Goal: Task Accomplishment & Management: Complete application form

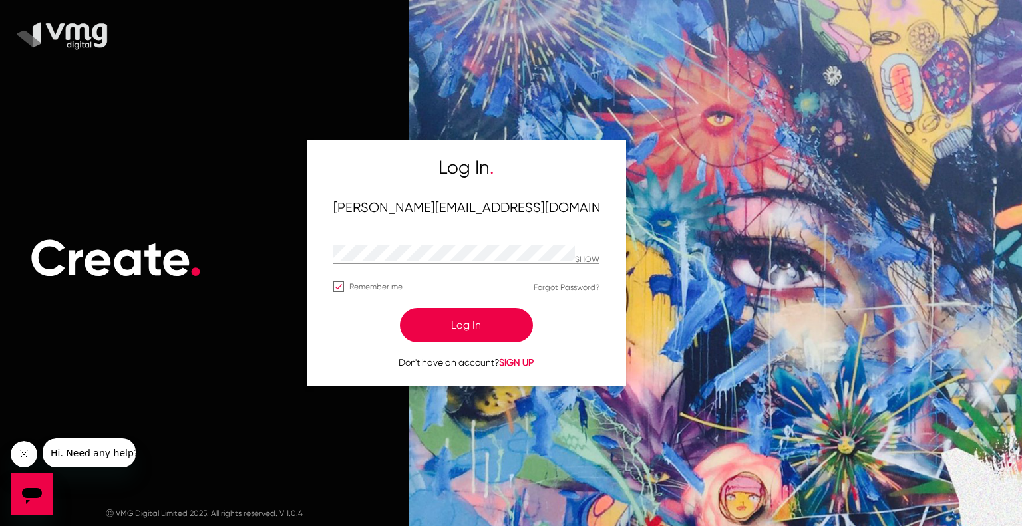
click at [462, 322] on button "Log In" at bounding box center [466, 325] width 133 height 35
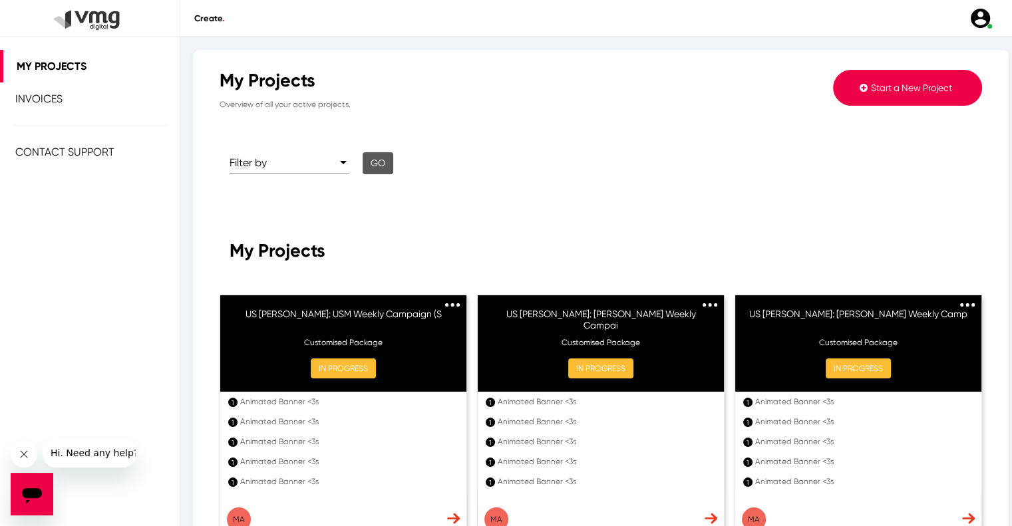
click at [875, 86] on span "Start a New Project" at bounding box center [911, 87] width 81 height 11
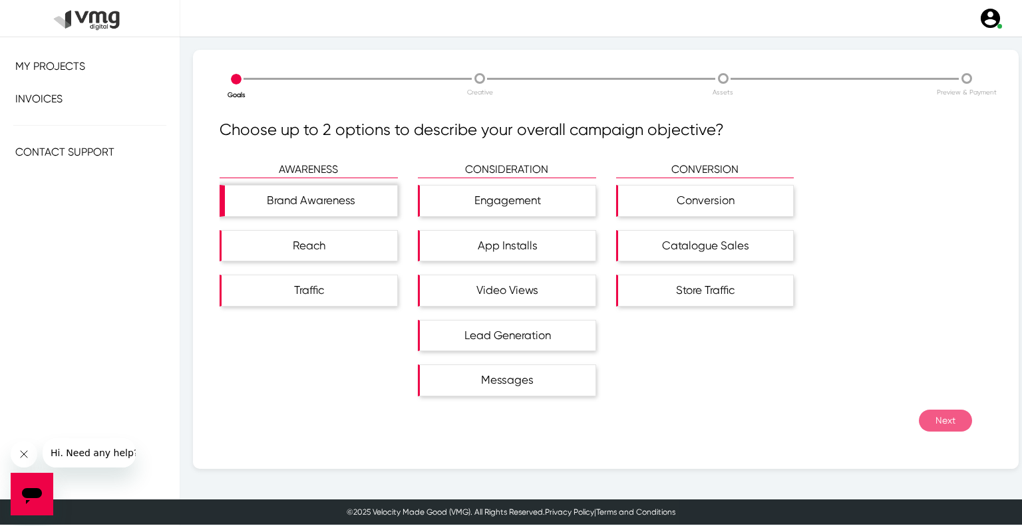
click at [324, 190] on div "Brand Awareness" at bounding box center [311, 201] width 172 height 31
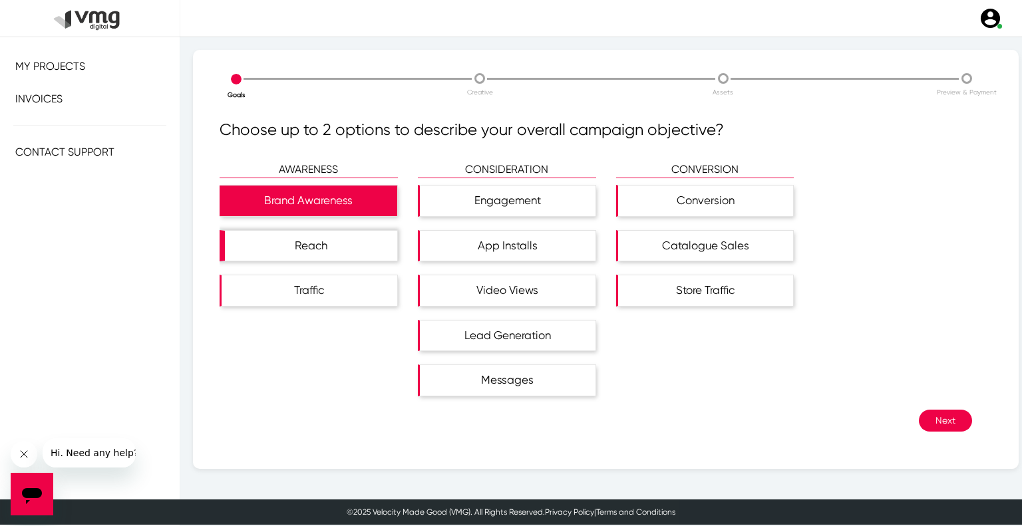
click at [331, 243] on div "Reach" at bounding box center [311, 246] width 172 height 31
click at [918, 420] on button "Next" at bounding box center [944, 421] width 53 height 22
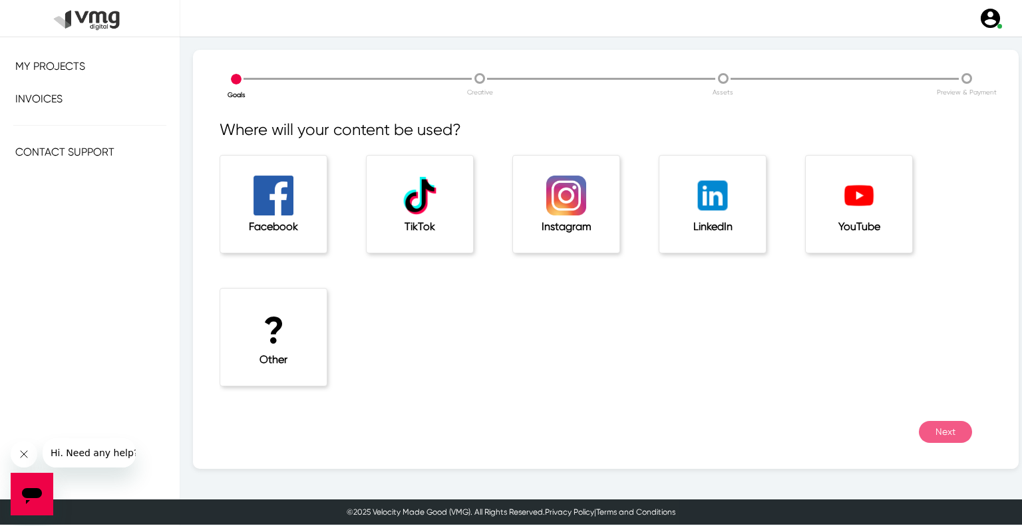
click at [301, 327] on div "? Other" at bounding box center [273, 337] width 106 height 97
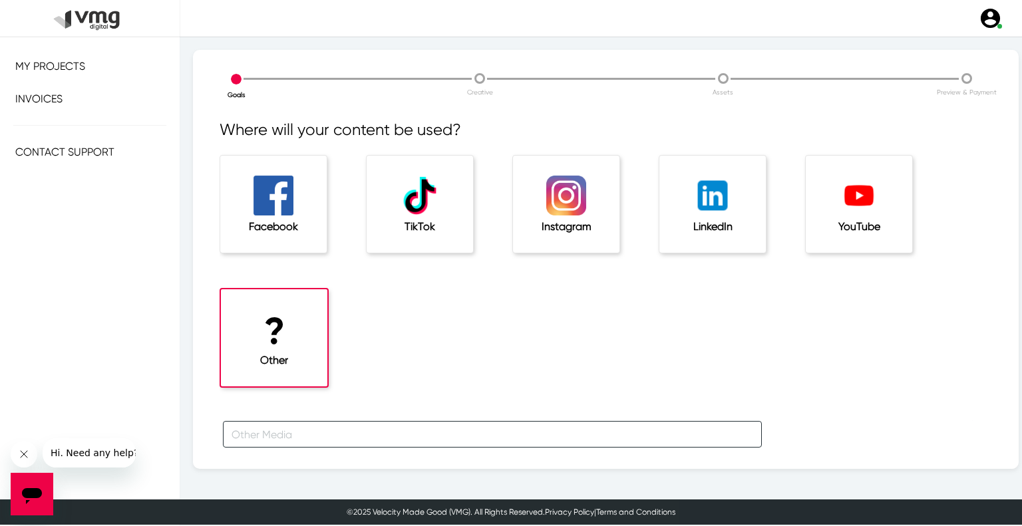
click at [317, 440] on input "text" at bounding box center [492, 434] width 539 height 27
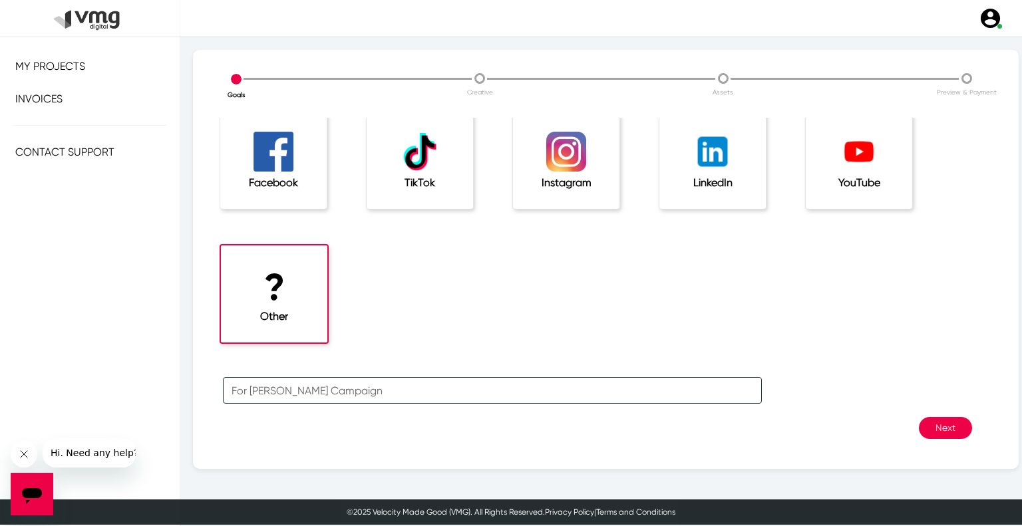
type input "For [PERSON_NAME] Campaign"
click at [926, 432] on button "Next" at bounding box center [944, 428] width 53 height 22
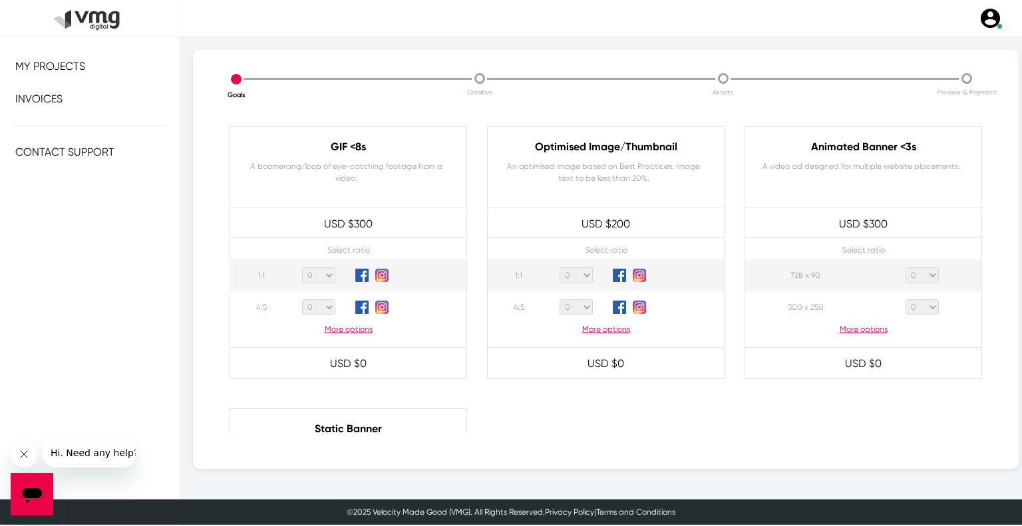
scroll to position [665, 0]
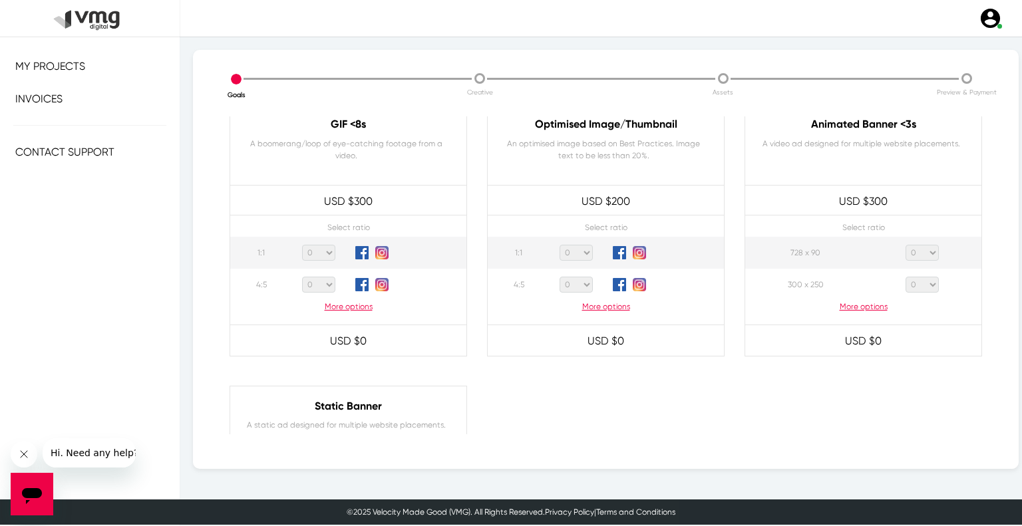
click at [866, 307] on p "More options" at bounding box center [863, 307] width 236 height 12
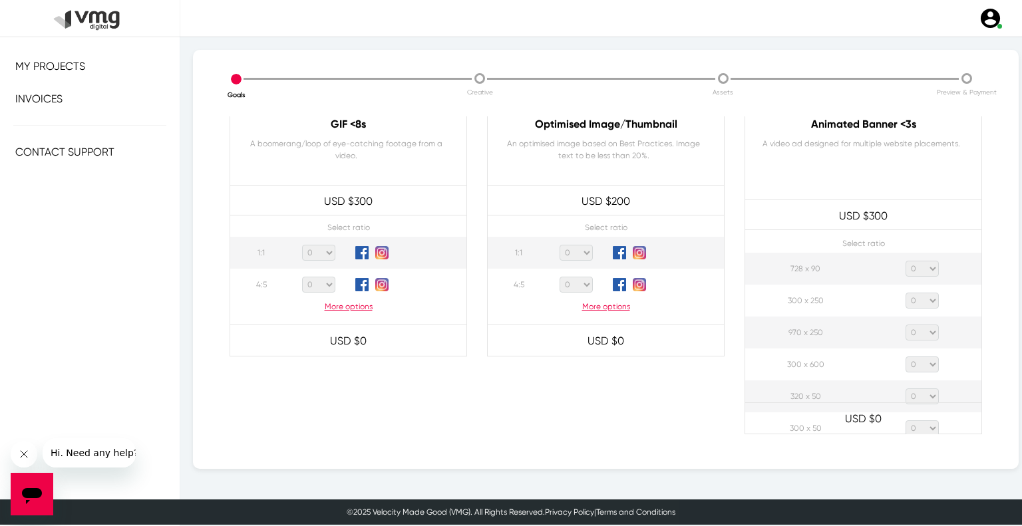
click at [905, 269] on select "0 1 2 3 4 5 6 7 8 9 10 11 12 13 14 15 16 17 18 19 20" at bounding box center [921, 269] width 33 height 16
select select "1"
click at [905, 261] on select "0 1 2 3 4 5 6 7 8 9 10 11 12 13 14 15 16 17 18 19 20" at bounding box center [921, 269] width 33 height 16
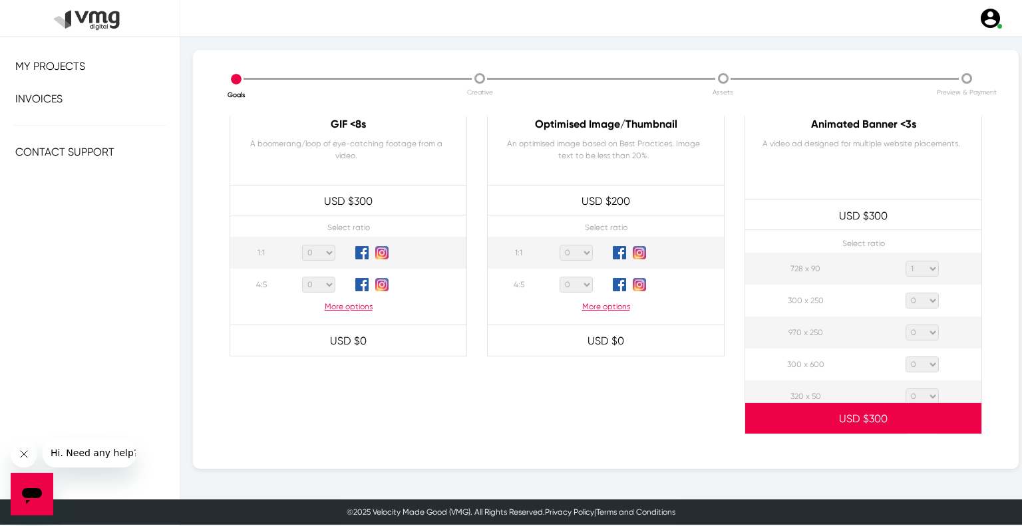
click at [905, 300] on select "0 1 2 3 4 5 6 7 8 9 10 11 12 13 14 15 16 17 18 19 20" at bounding box center [921, 301] width 33 height 16
select select "1"
click at [905, 293] on select "0 1 2 3 4 5 6 7 8 9 10 11 12 13 14 15 16 17 18 19 20" at bounding box center [921, 301] width 33 height 16
click at [922, 331] on select "0 1 2 3 4 5 6 7 8 9 10 11 12 13 14 15 16 17 18 19 20" at bounding box center [921, 333] width 33 height 16
select select "1"
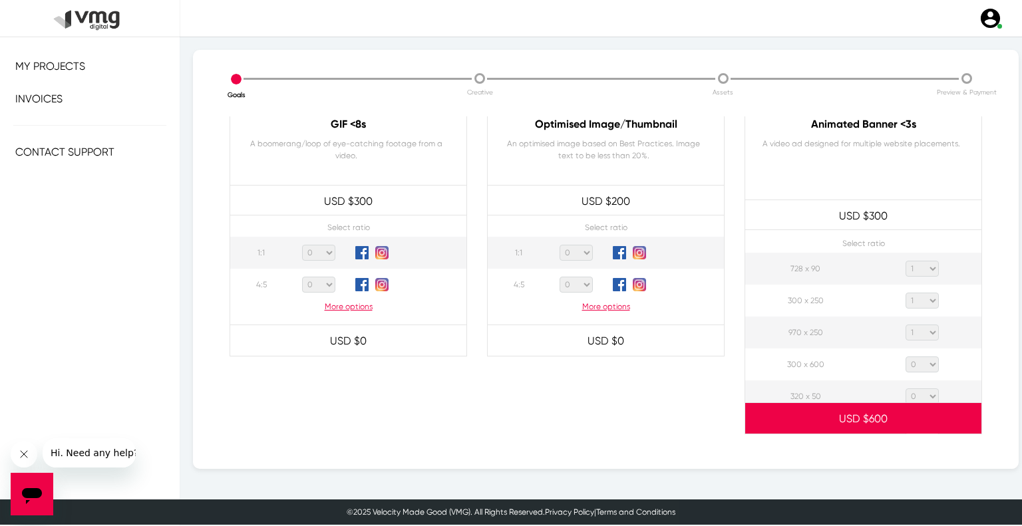
click at [905, 325] on select "0 1 2 3 4 5 6 7 8 9 10 11 12 13 14 15 16 17 18 19 20" at bounding box center [921, 333] width 33 height 16
click at [923, 358] on select "0 1 2 3 4 5 6 7 8 9 10 11 12 13 14 15 16 17 18 19 20" at bounding box center [921, 364] width 33 height 16
select select "1"
click at [905, 356] on select "0 1 2 3 4 5 6 7 8 9 10 11 12 13 14 15 16 17 18 19 20" at bounding box center [921, 364] width 33 height 16
click at [918, 392] on select "0 1 2 3 4 5 6 7 8 9 10 11 12 13 14 15 16 17 18 19 20" at bounding box center [921, 396] width 33 height 16
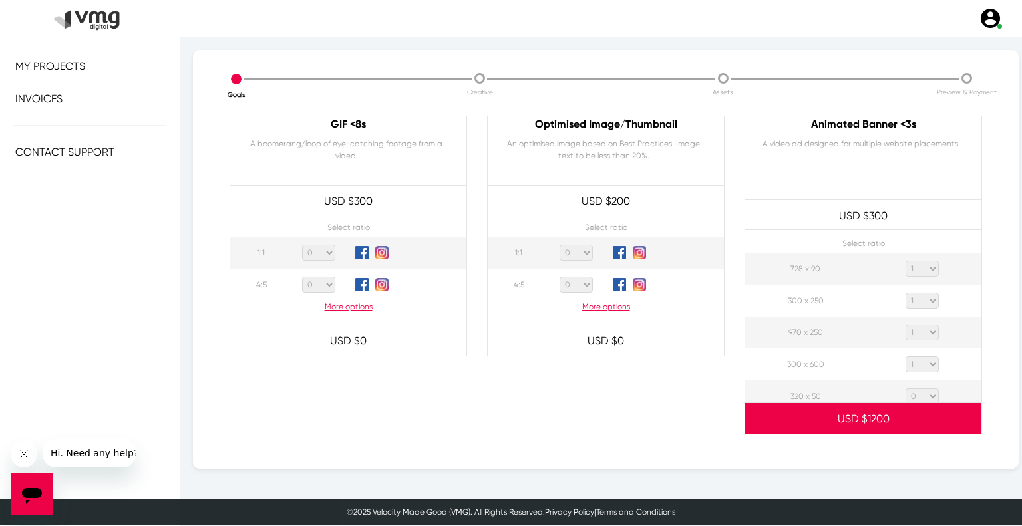
select select "1"
click at [905, 388] on select "0 1 2 3 4 5 6 7 8 9 10 11 12 13 14 15 16 17 18 19 20" at bounding box center [921, 396] width 33 height 16
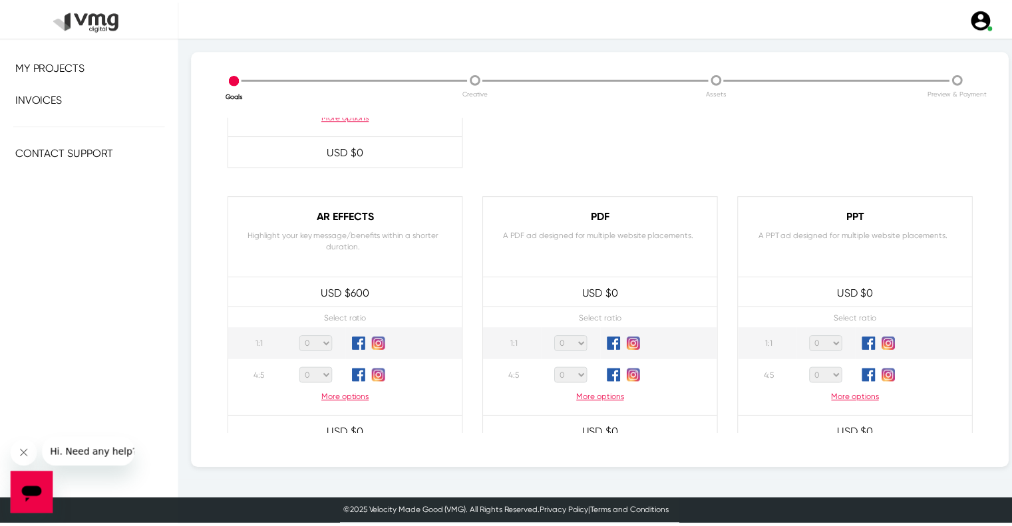
scroll to position [1283, 0]
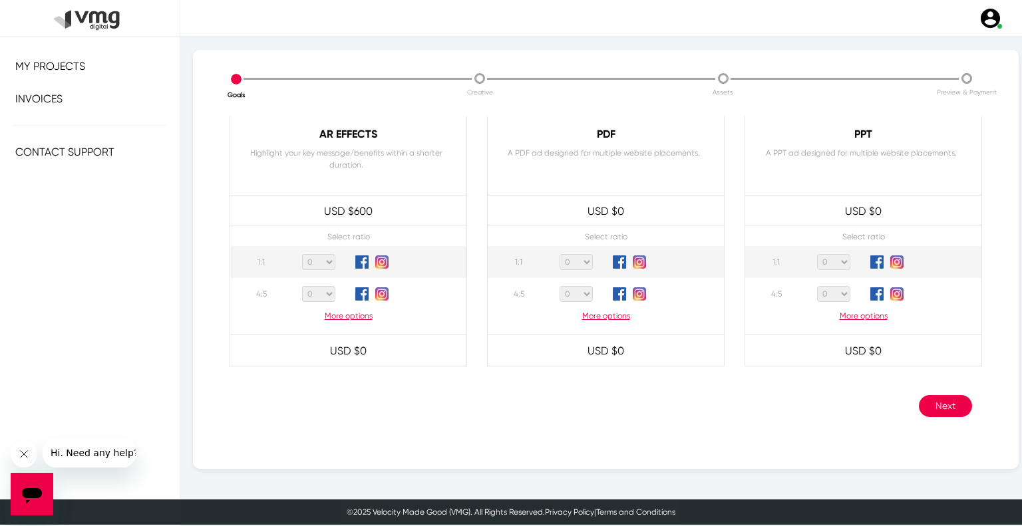
click at [920, 399] on button "Next" at bounding box center [944, 406] width 53 height 22
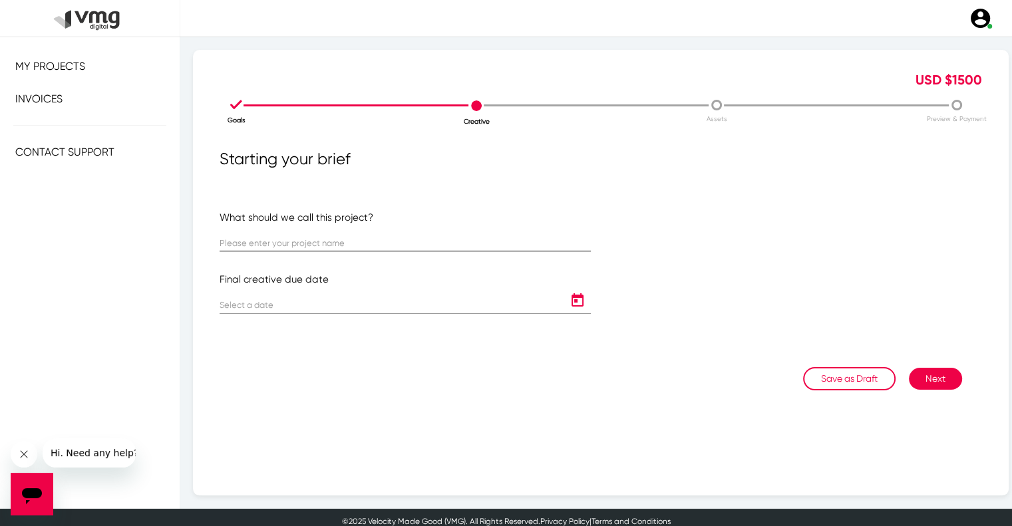
click at [382, 239] on input "text" at bounding box center [404, 244] width 371 height 10
paste input "US [PERSON_NAME]: [PERSON_NAME] Weekly Campaign ([DATE] - [DATE])"
type input "US [PERSON_NAME]: [PERSON_NAME] Weekly Campaign ([DATE] - [DATE])"
click at [571, 300] on icon "Open calendar" at bounding box center [577, 299] width 12 height 13
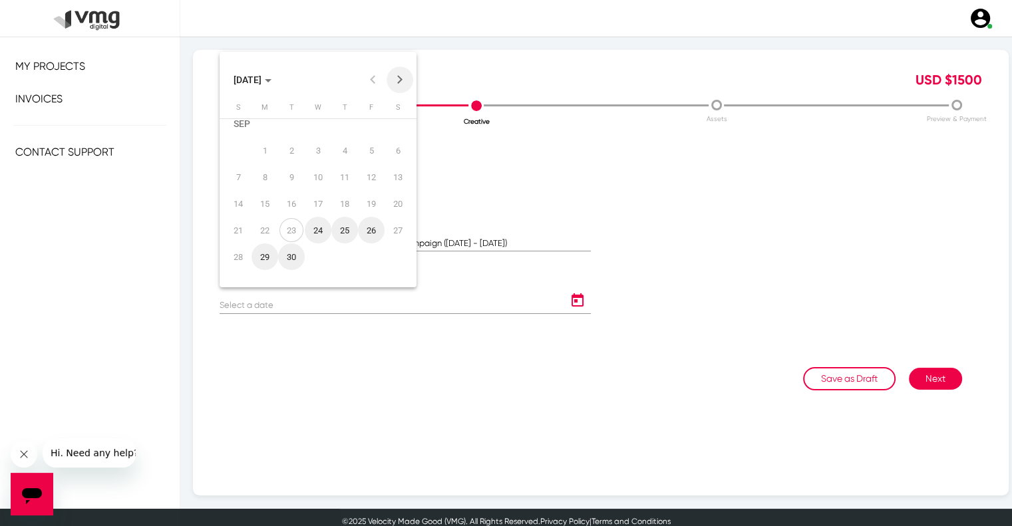
click at [399, 71] on button "Next month" at bounding box center [399, 80] width 27 height 27
click at [283, 162] on div "7" at bounding box center [291, 164] width 24 height 24
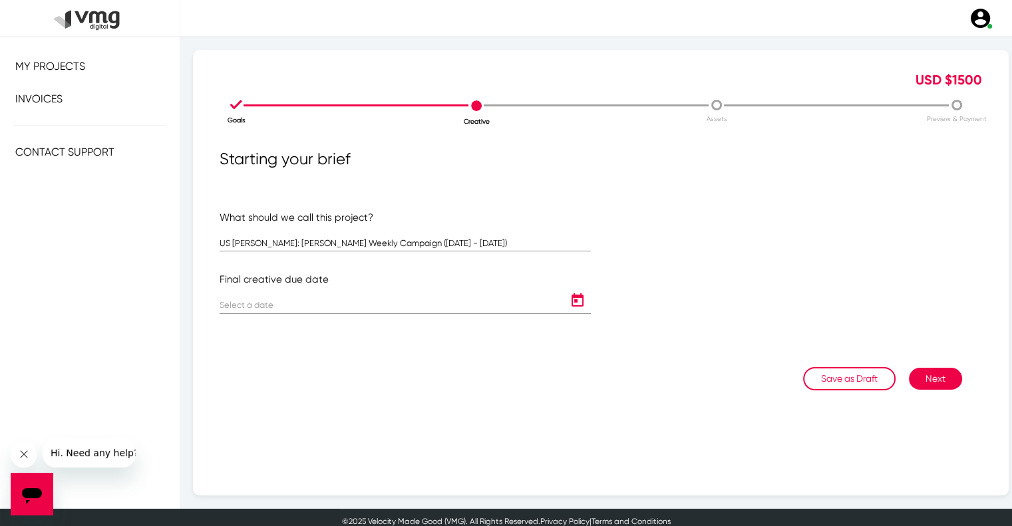
type input "[DATE]"
click at [915, 380] on button "Next" at bounding box center [934, 379] width 53 height 22
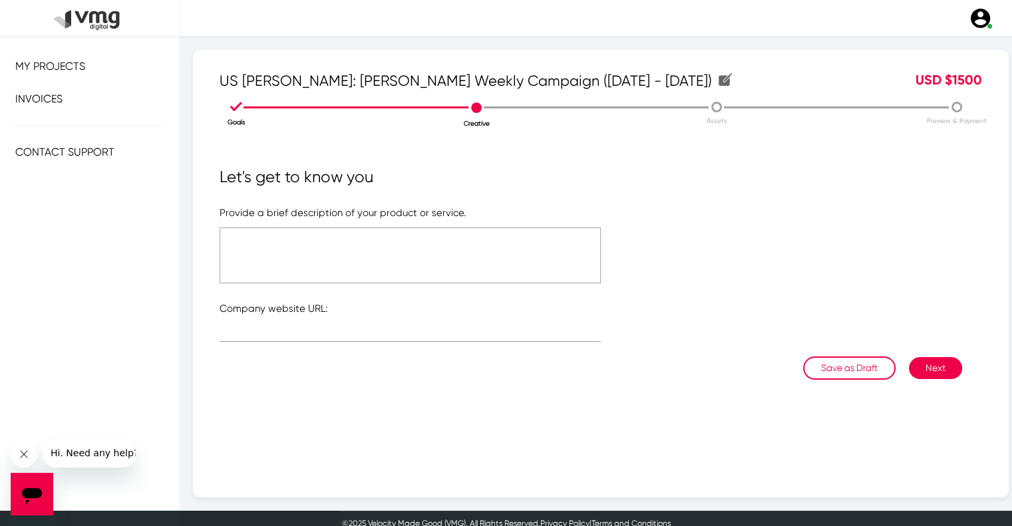
click at [428, 247] on textarea at bounding box center [409, 255] width 381 height 56
type textarea "Please refer to the attached link"
click at [380, 336] on input "text" at bounding box center [409, 334] width 381 height 10
type input "[URL][DOMAIN_NAME]"
click at [319, 243] on textarea "Please refer to the attached link" at bounding box center [409, 255] width 381 height 56
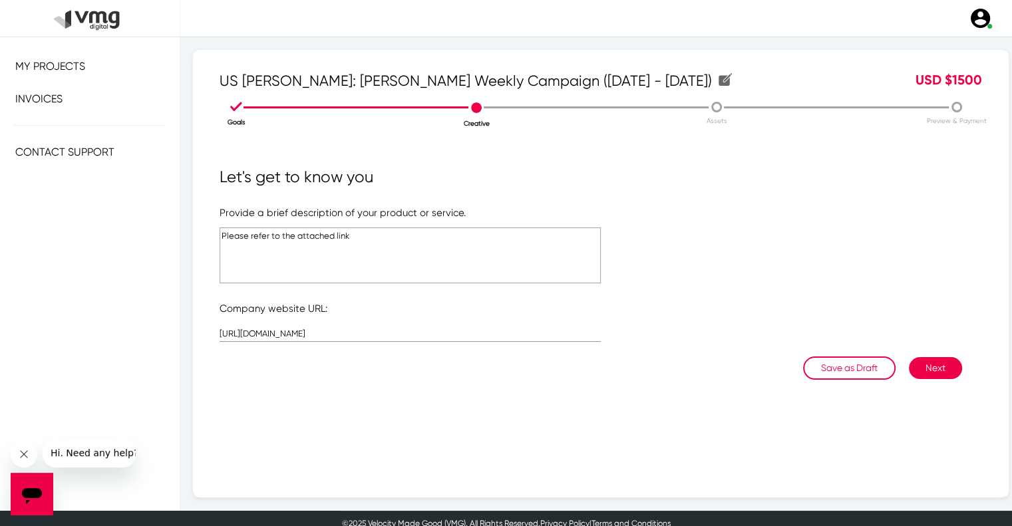
click at [319, 243] on textarea "Please refer to the attached link" at bounding box center [409, 255] width 381 height 56
click at [934, 369] on button "Next" at bounding box center [934, 368] width 53 height 22
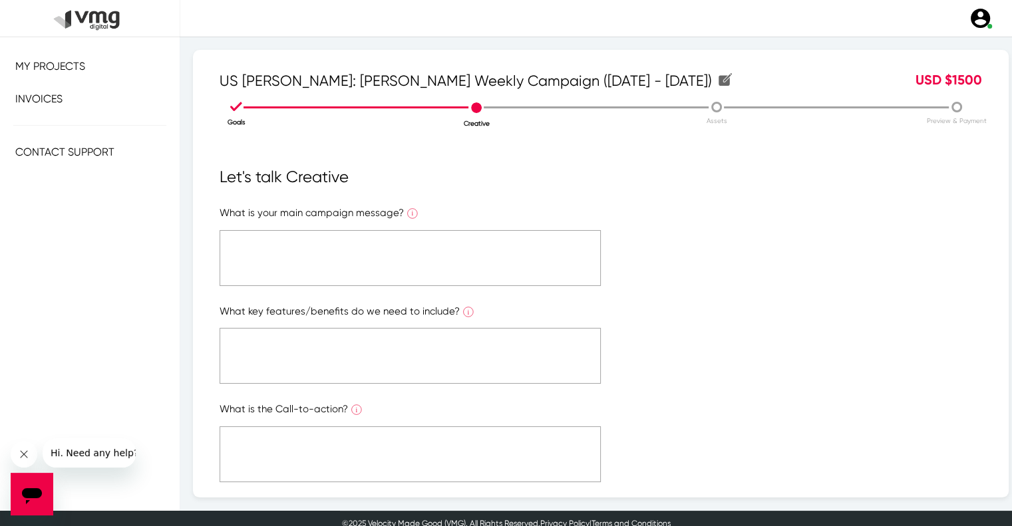
click at [434, 261] on textarea at bounding box center [409, 258] width 381 height 56
paste textarea "Please refer to the attached link"
type textarea "Please refer to the attached link"
click at [442, 340] on textarea at bounding box center [409, 356] width 381 height 56
paste textarea "Please refer to the attached link"
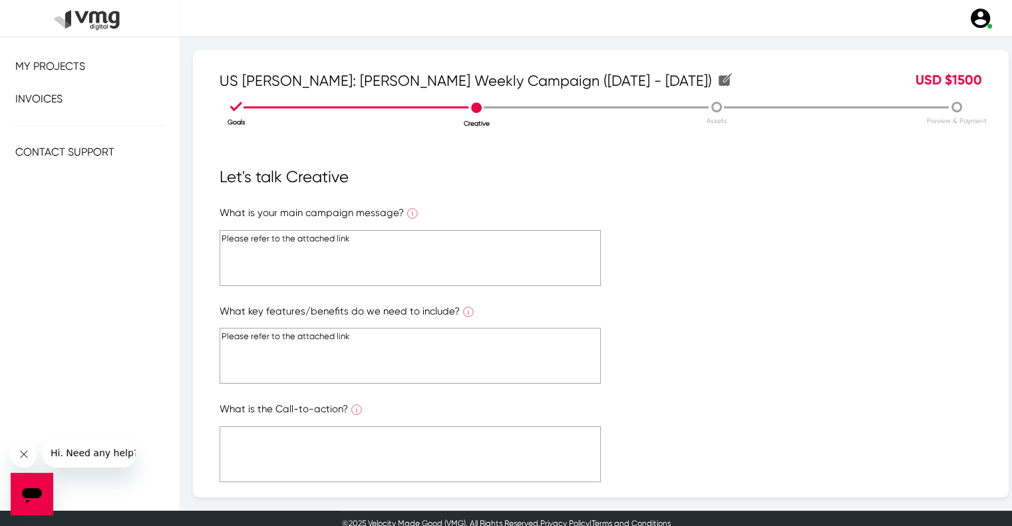
type textarea "Please refer to the attached link"
click at [447, 436] on textarea at bounding box center [409, 454] width 381 height 56
paste textarea "Please refer to the attached link"
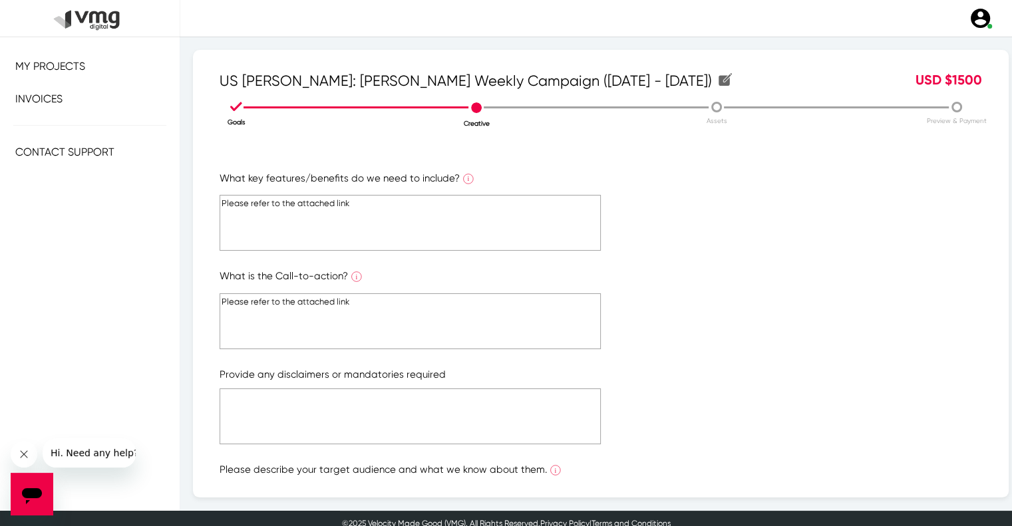
type textarea "Please refer to the attached link"
click at [445, 415] on textarea at bounding box center [409, 416] width 381 height 56
paste textarea "Please refer to the attached link"
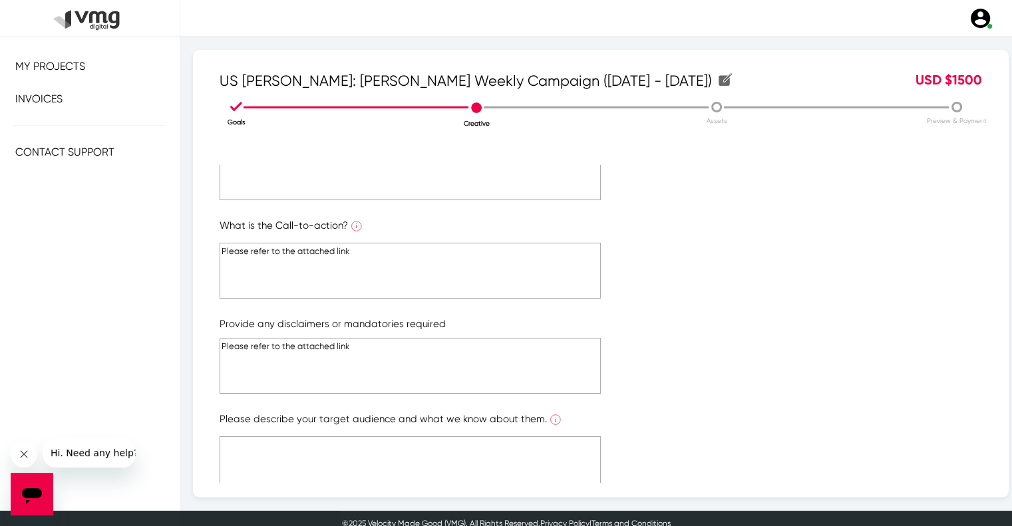
scroll to position [238, 0]
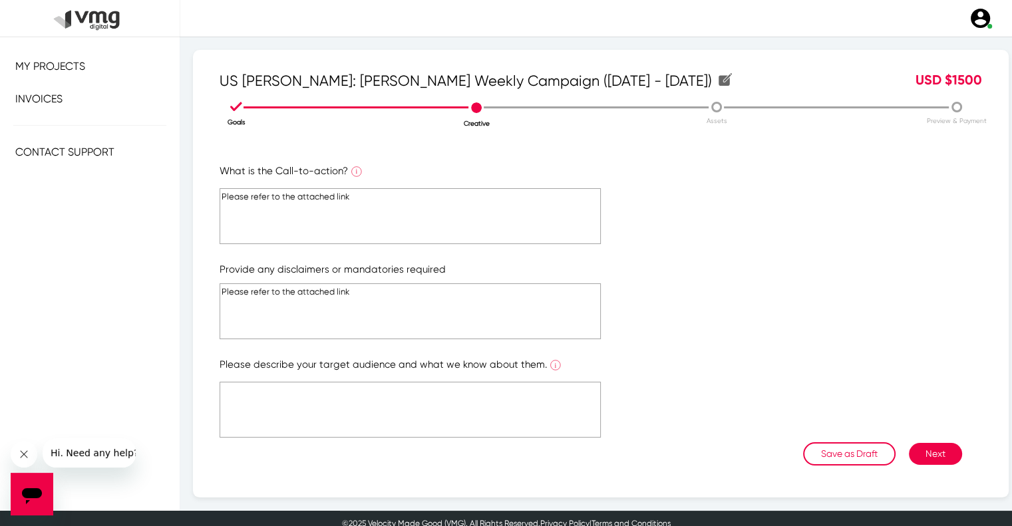
type textarea "Please refer to the attached link"
click at [450, 403] on textarea at bounding box center [409, 410] width 381 height 56
paste textarea "Please refer to the attached link"
type textarea "Please refer to the attached link"
click at [930, 460] on button "Next" at bounding box center [934, 454] width 53 height 22
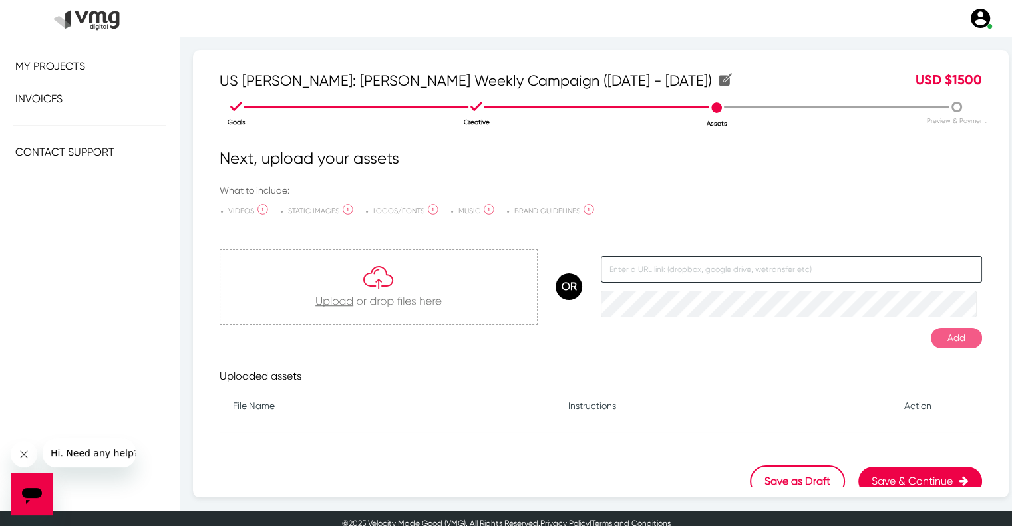
click at [663, 267] on input "text" at bounding box center [791, 269] width 381 height 27
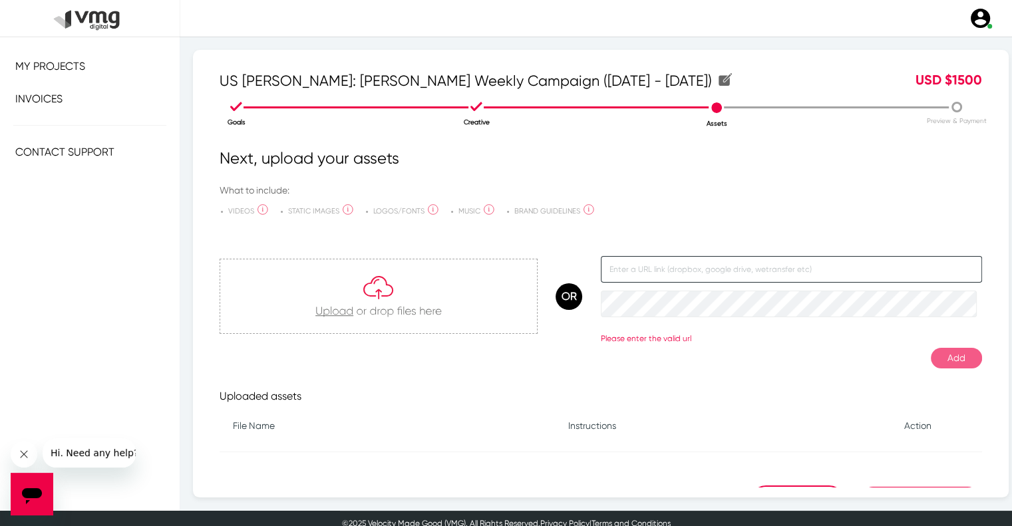
paste input "[URL][DOMAIN_NAME]"
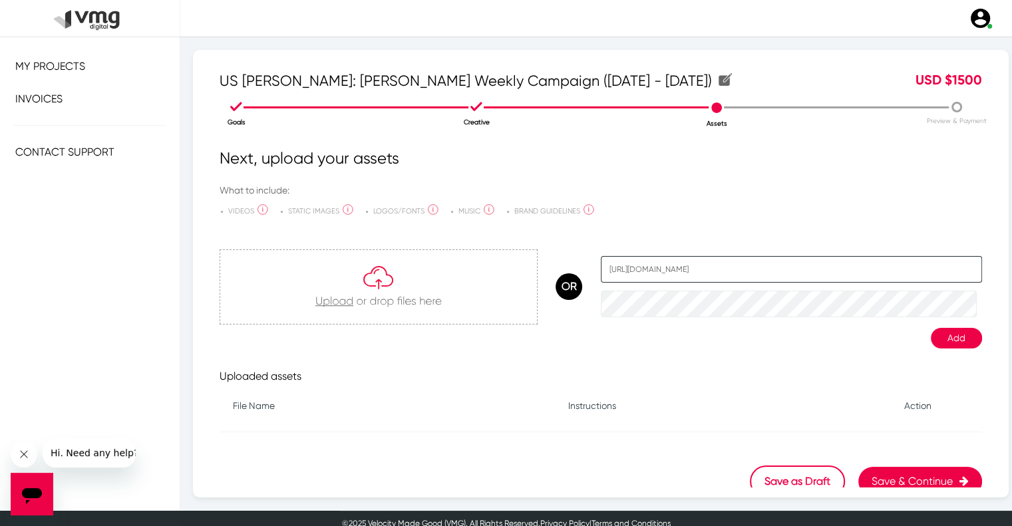
type input "[URL][DOMAIN_NAME]"
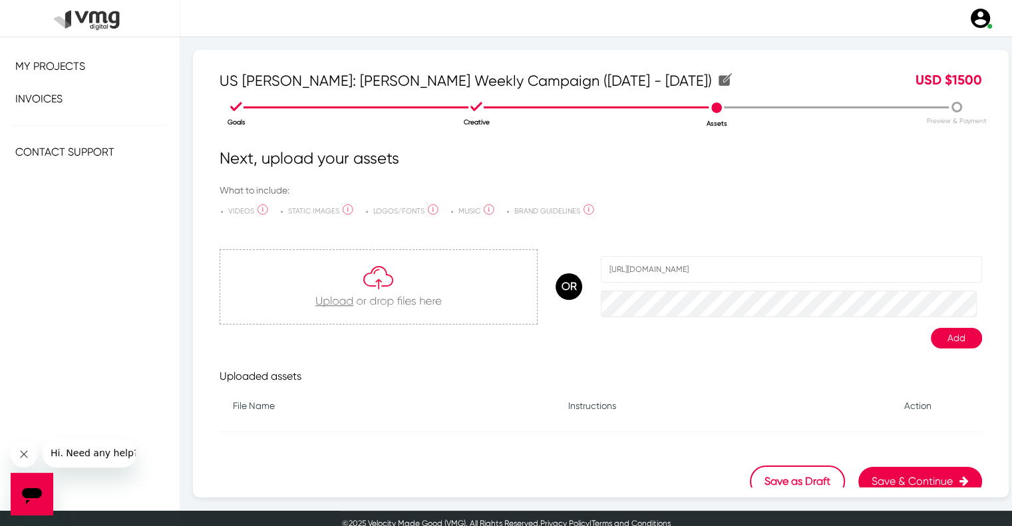
click at [938, 331] on button "Add" at bounding box center [955, 338] width 51 height 21
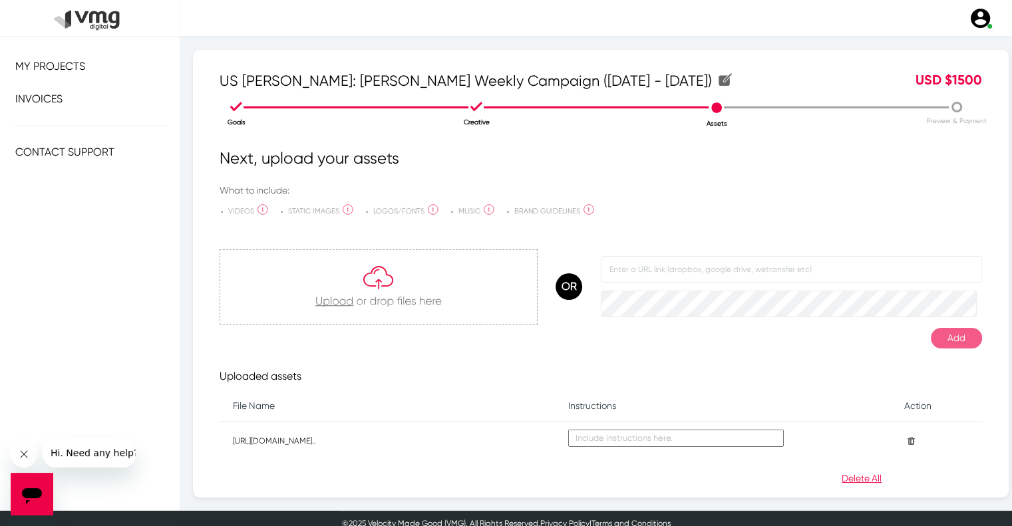
scroll to position [70, 0]
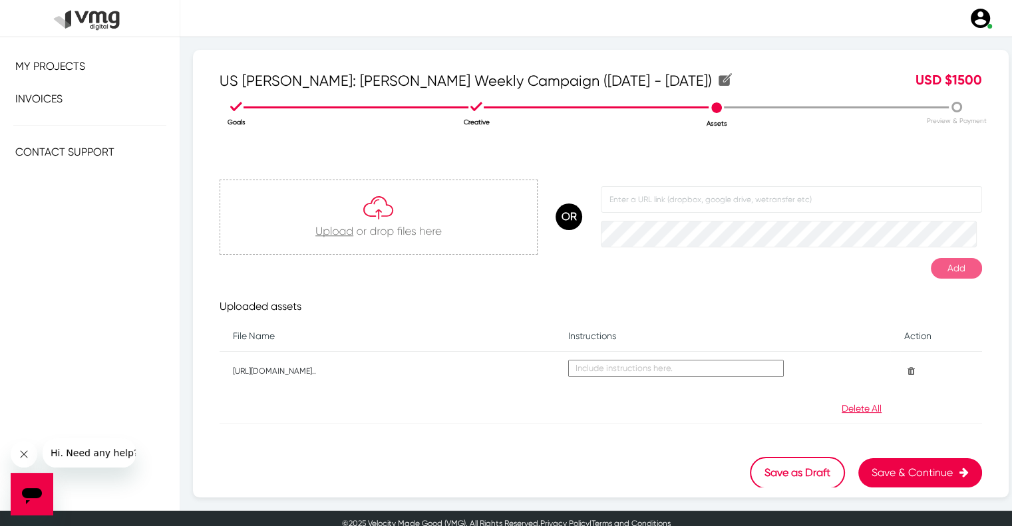
click at [904, 462] on button "Save & Continue" at bounding box center [920, 472] width 124 height 29
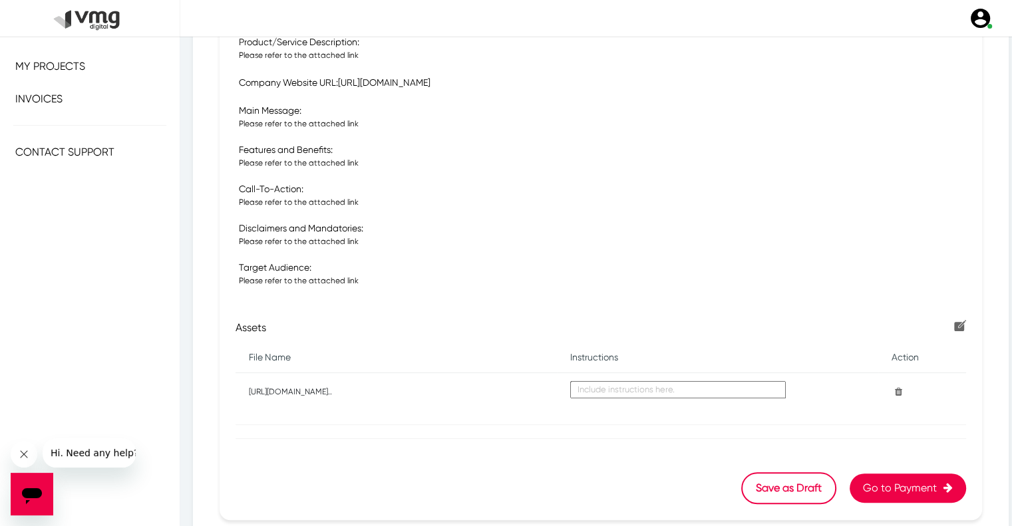
scroll to position [414, 0]
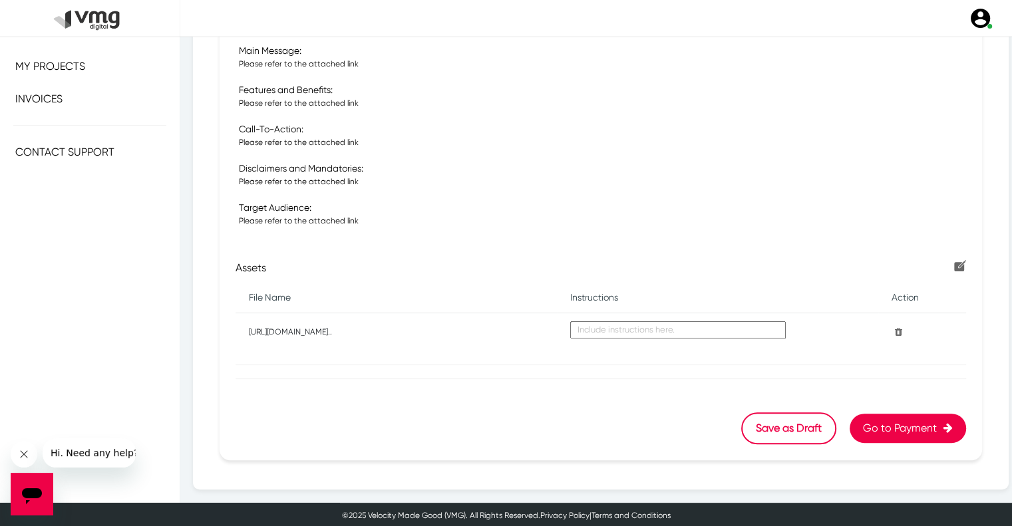
click at [866, 425] on button "Go to Payment" at bounding box center [907, 428] width 116 height 29
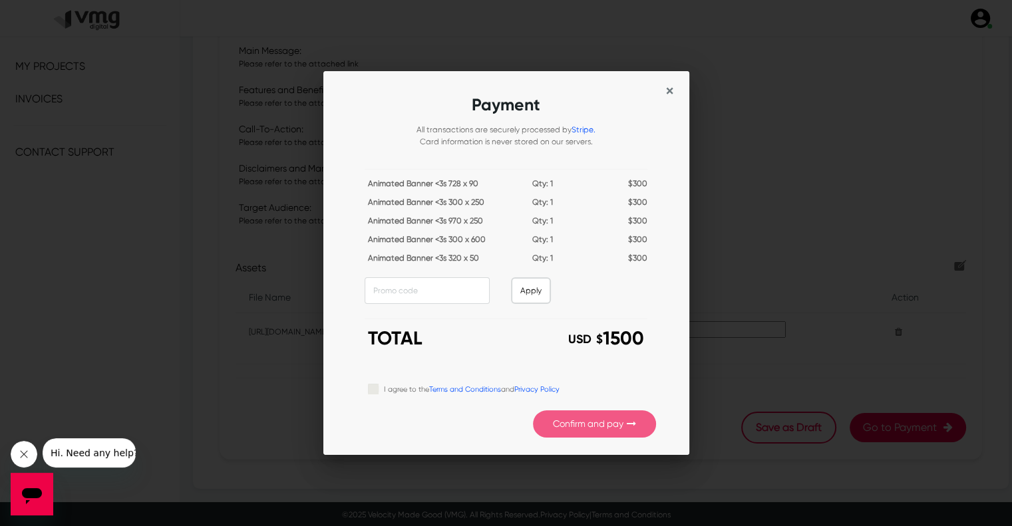
click at [419, 391] on label "I agree to the Terms and Conditions and Privacy Policy" at bounding box center [472, 388] width 176 height 15
click at [378, 391] on input "I agree to the Terms and Conditions and Privacy Policy" at bounding box center [373, 387] width 11 height 13
checkbox input "true"
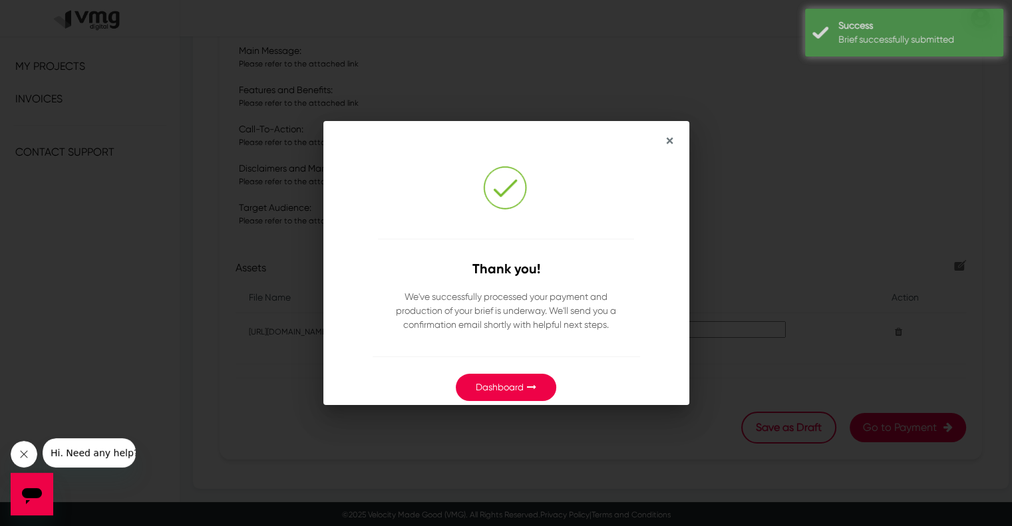
click at [519, 392] on link "Dashboard" at bounding box center [500, 387] width 48 height 11
